Goal: Find specific page/section: Find specific page/section

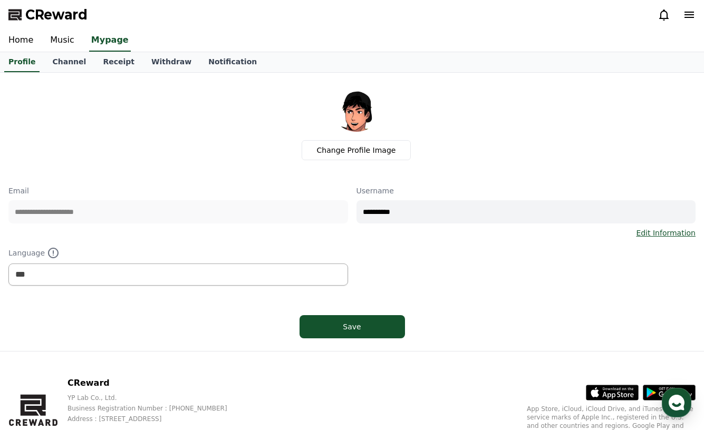
select select "**********"
click at [57, 45] on link "Music" at bounding box center [62, 41] width 41 height 22
